Goal: Information Seeking & Learning: Learn about a topic

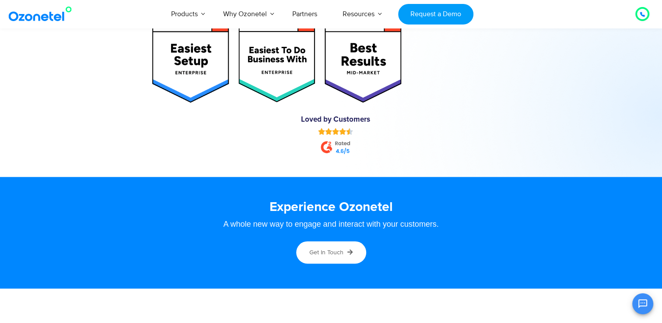
scroll to position [4588, 0]
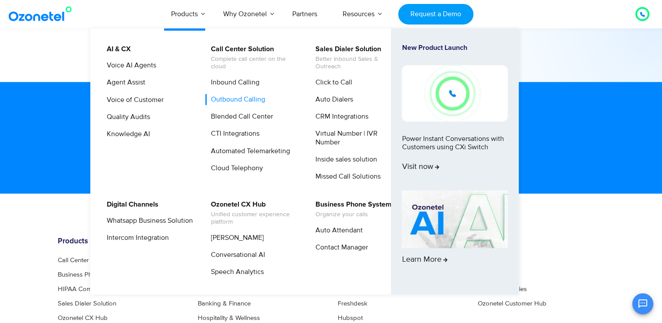
click at [248, 98] on link "Outbound Calling" at bounding box center [235, 99] width 61 height 11
